Goal: Transaction & Acquisition: Purchase product/service

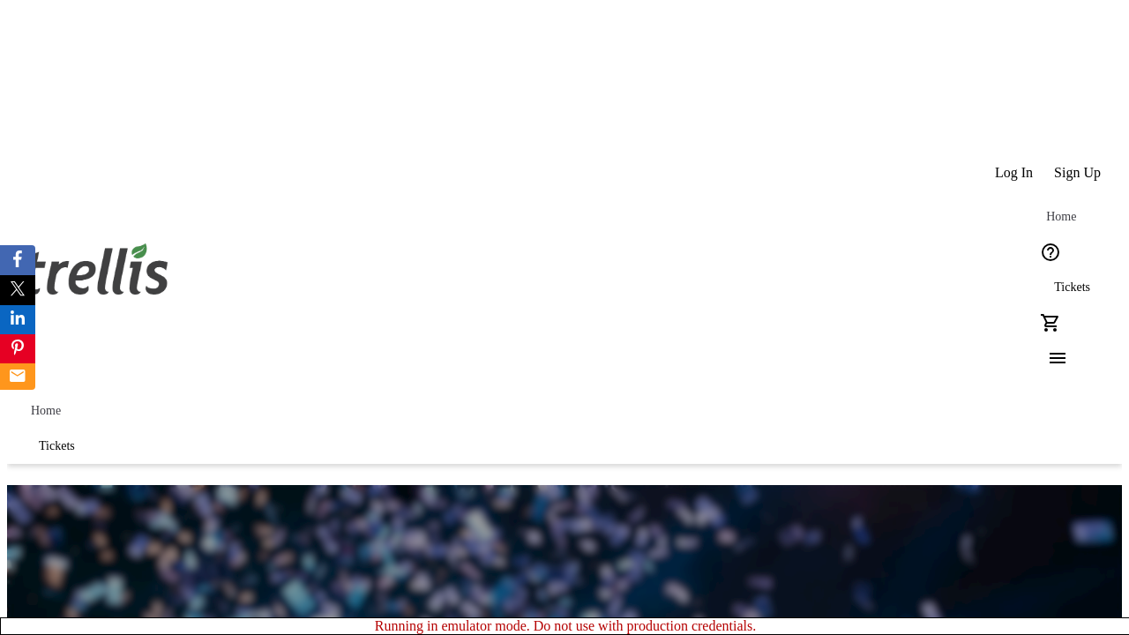
click at [1054, 281] on span "Tickets" at bounding box center [1072, 288] width 36 height 14
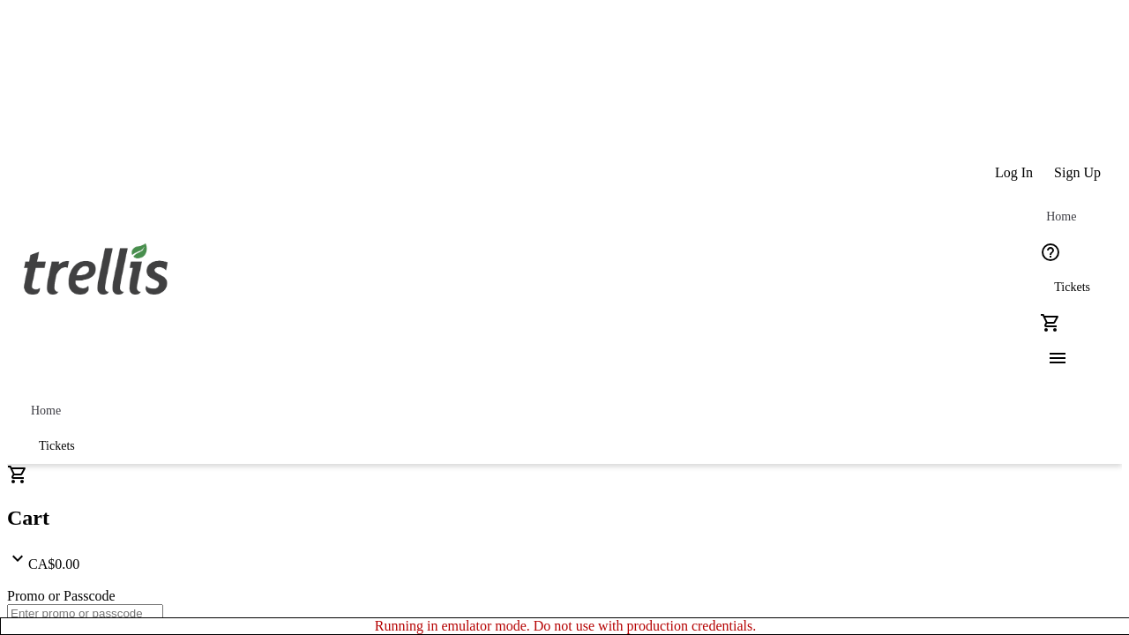
type input "1"
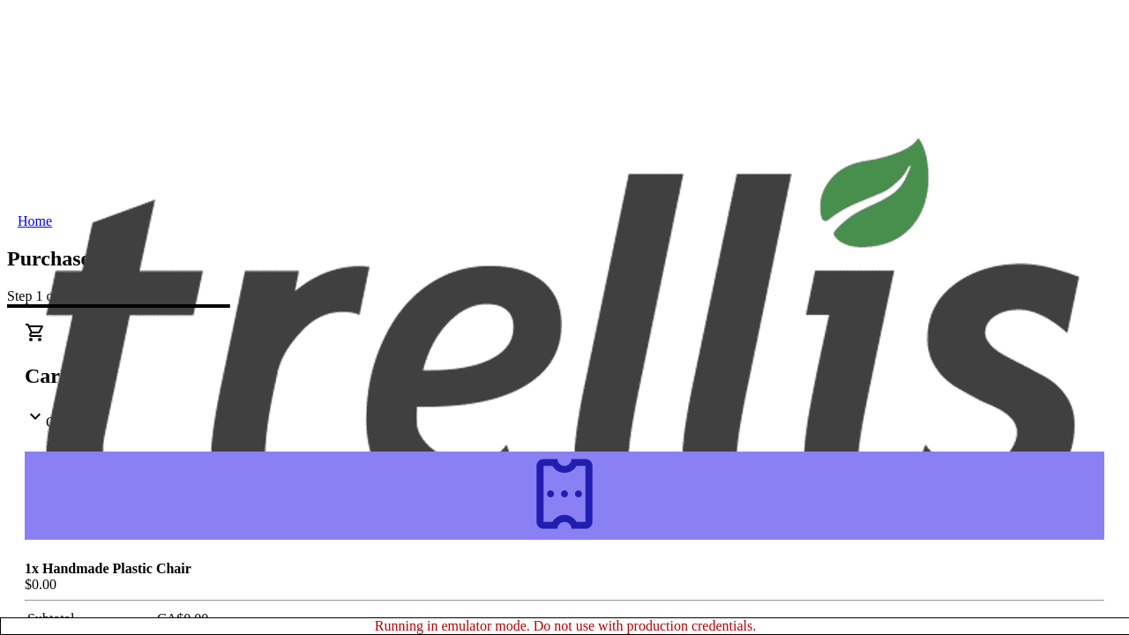
type input "[PERSON_NAME][EMAIL_ADDRESS][DOMAIN_NAME]"
type input "[PERSON_NAME]"
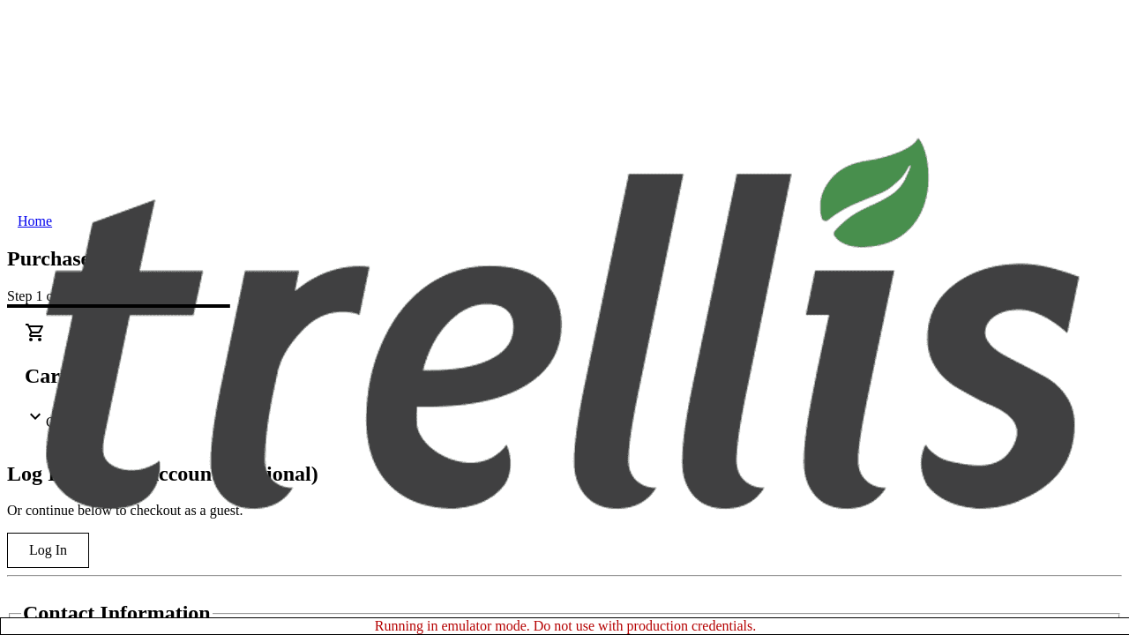
type input "[PERSON_NAME]"
